Goal: Task Accomplishment & Management: Manage account settings

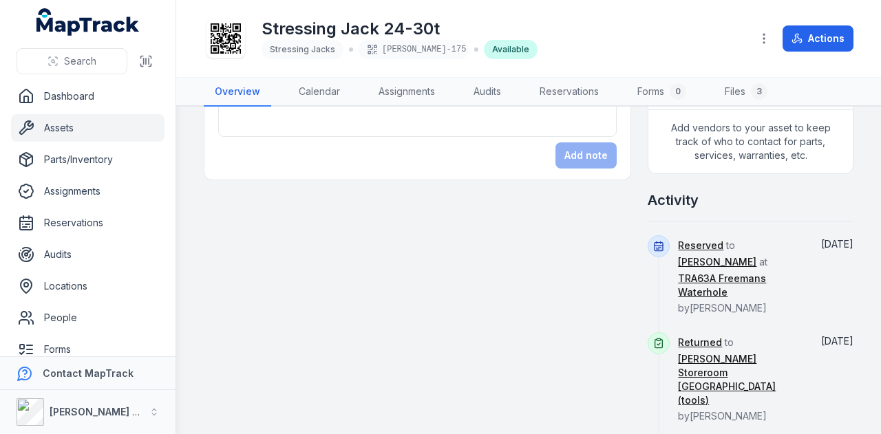
scroll to position [757, 0]
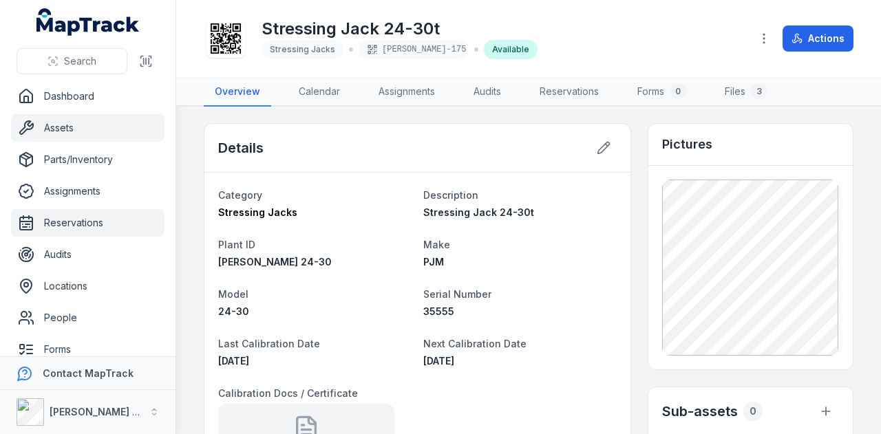
click at [88, 219] on link "Reservations" at bounding box center [87, 223] width 153 height 28
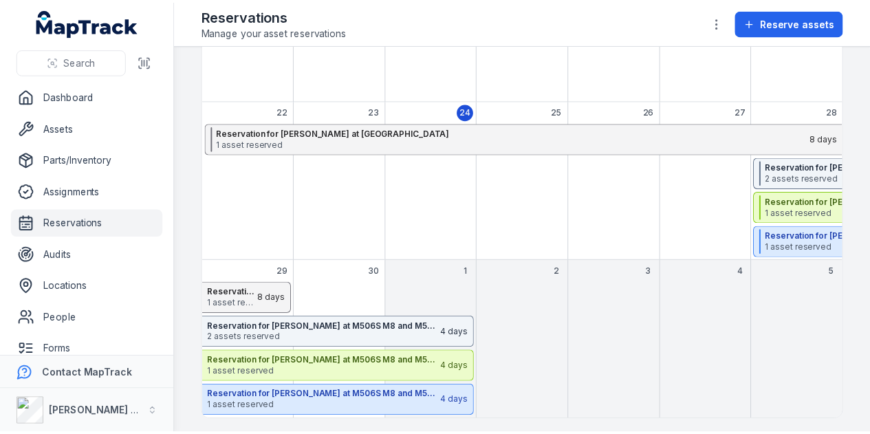
scroll to position [255, 0]
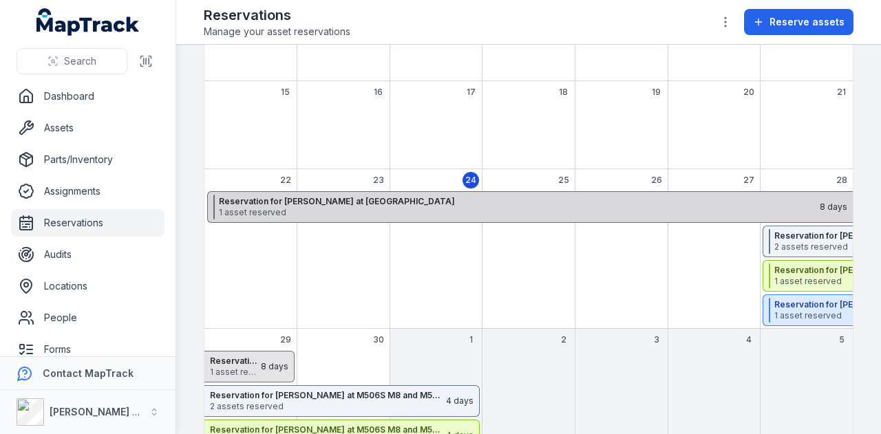
click at [409, 212] on span "1 asset reserved" at bounding box center [518, 212] width 599 height 11
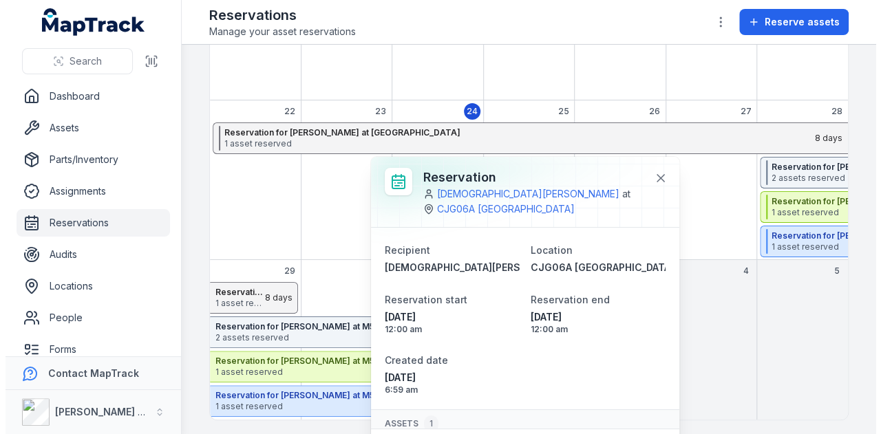
scroll to position [60, 0]
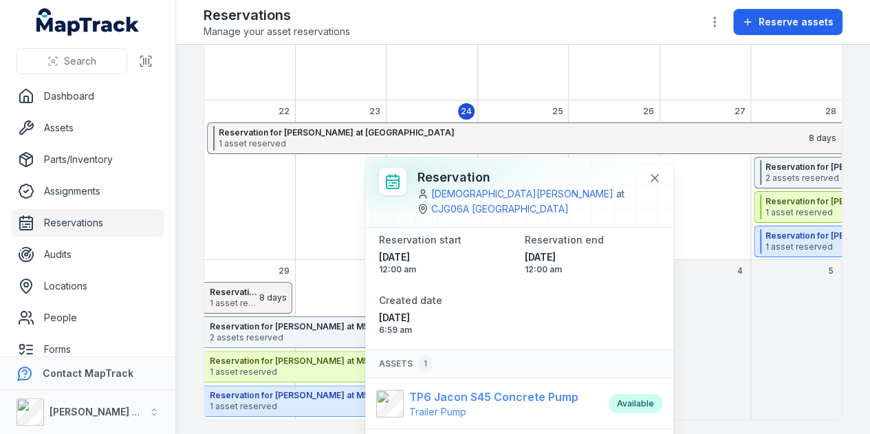
click at [486, 396] on strong "TP6 Jacon S45 Concrete Pump" at bounding box center [493, 397] width 169 height 17
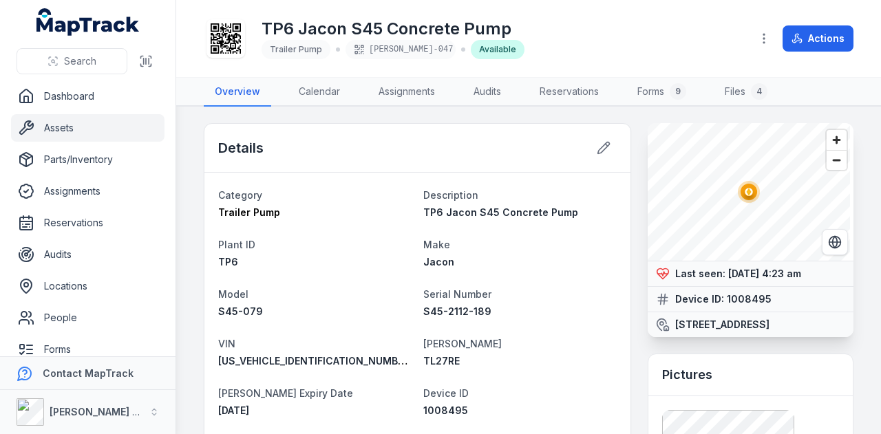
click at [86, 127] on link "Assets" at bounding box center [87, 128] width 153 height 28
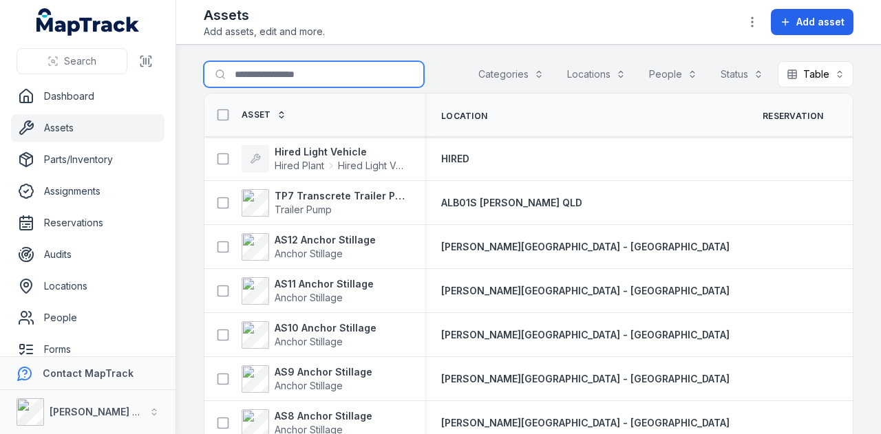
click at [314, 76] on input "Search for assets" at bounding box center [314, 74] width 220 height 26
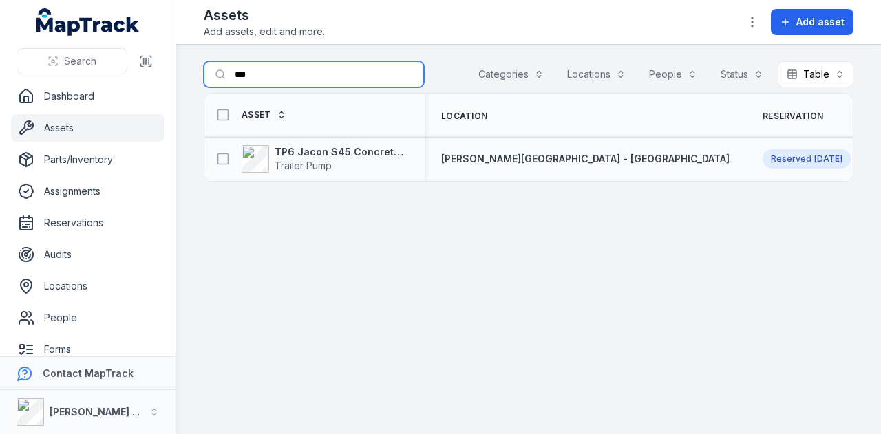
type input "***"
click at [814, 156] on span "[DATE]" at bounding box center [828, 158] width 28 height 10
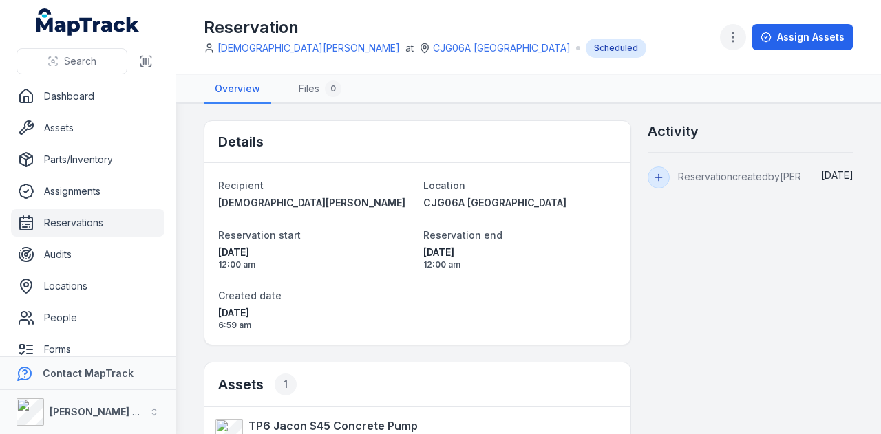
click at [740, 42] on icon "button" at bounding box center [733, 37] width 14 height 14
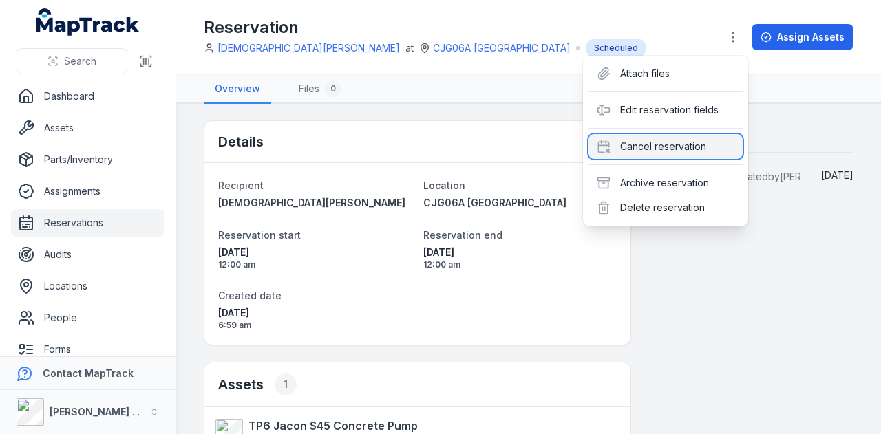
click at [699, 142] on div "Cancel reservation" at bounding box center [665, 146] width 154 height 25
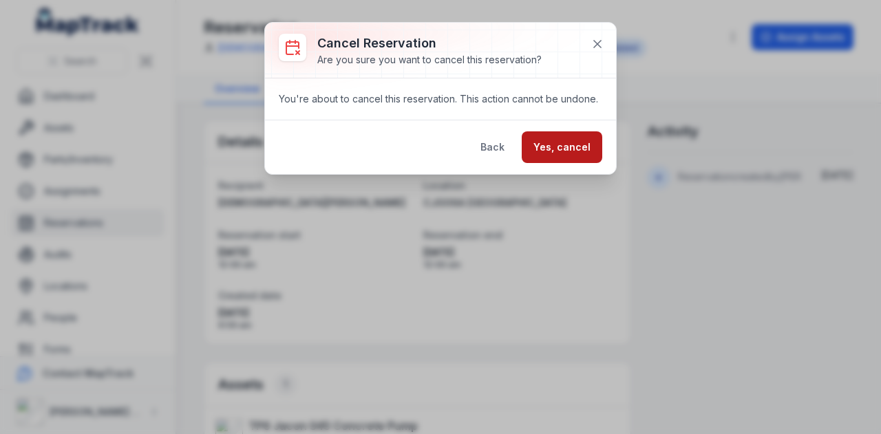
click at [578, 152] on button "Yes, cancel" at bounding box center [561, 147] width 80 height 32
